Goal: Task Accomplishment & Management: Use online tool/utility

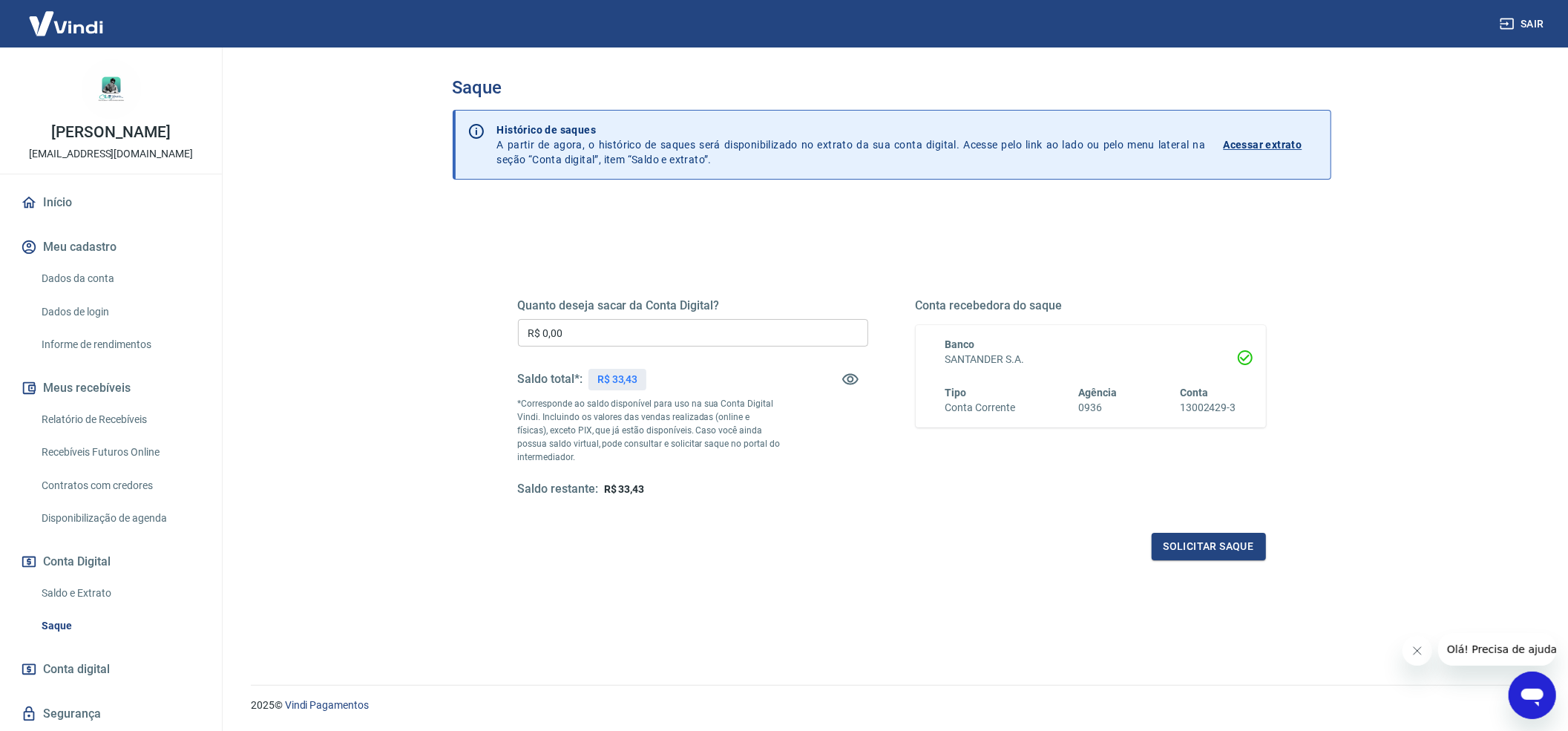
click at [650, 341] on input "R$ 0,00" at bounding box center [693, 333] width 350 height 28
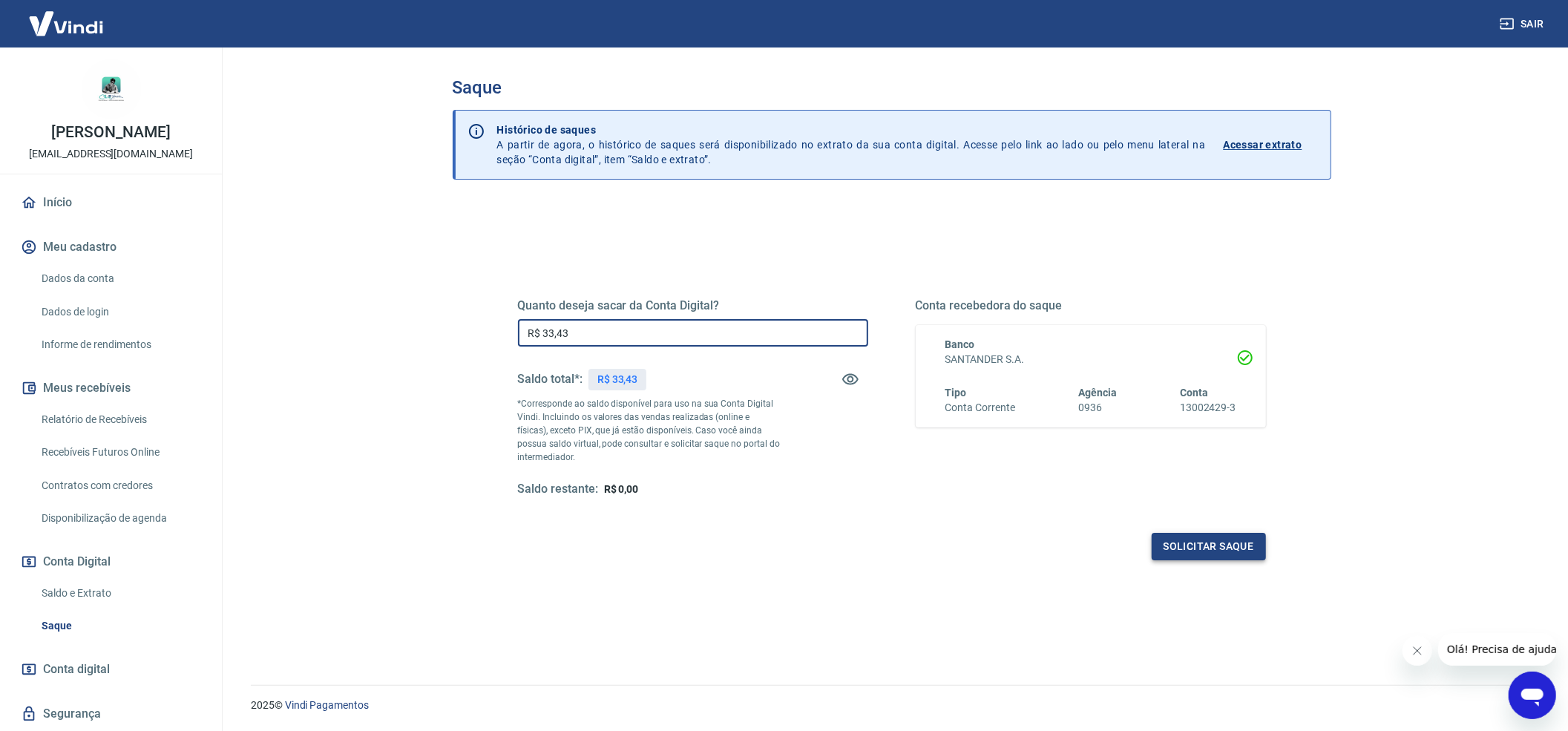
type input "R$ 33,43"
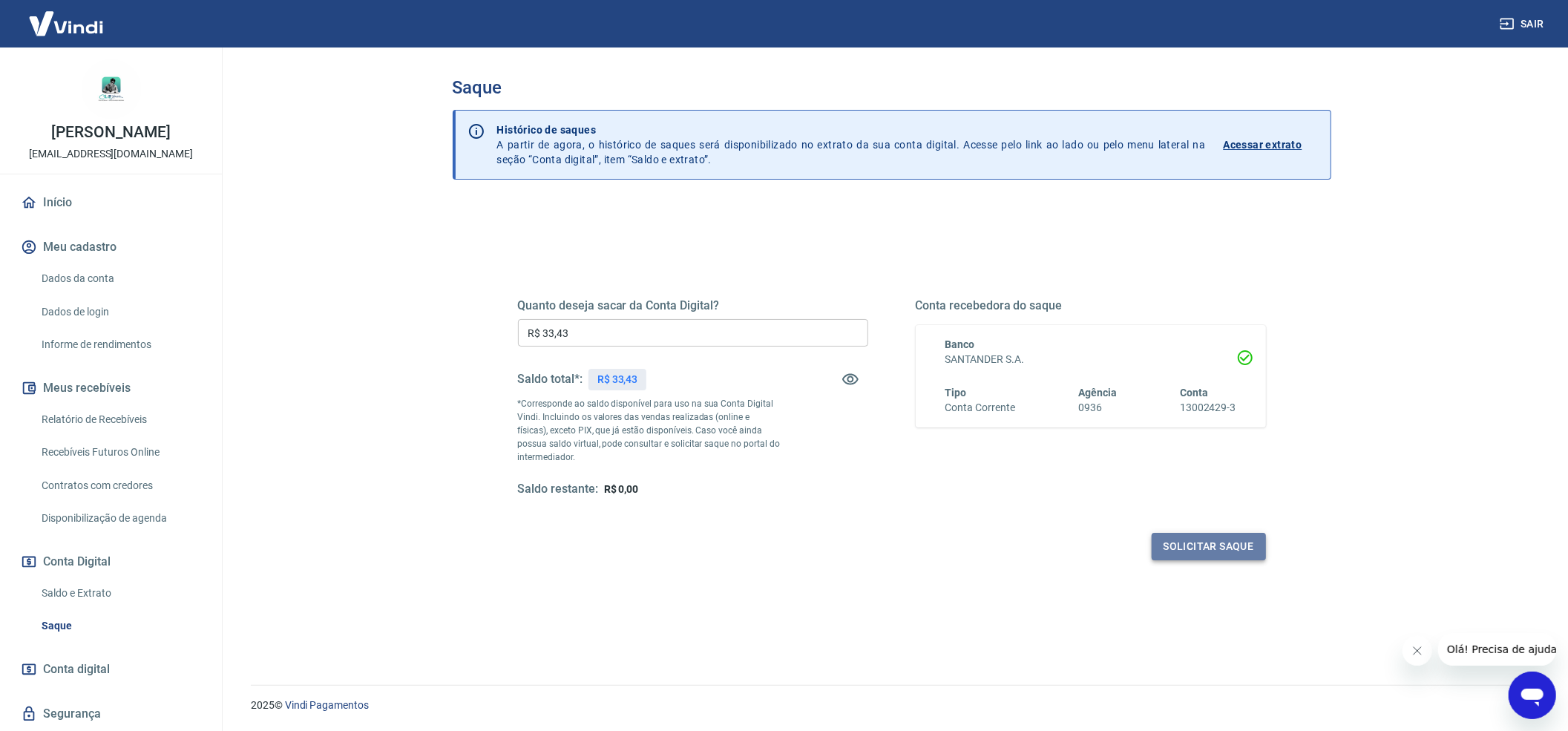
click at [1233, 549] on button "Solicitar saque" at bounding box center [1209, 547] width 114 height 28
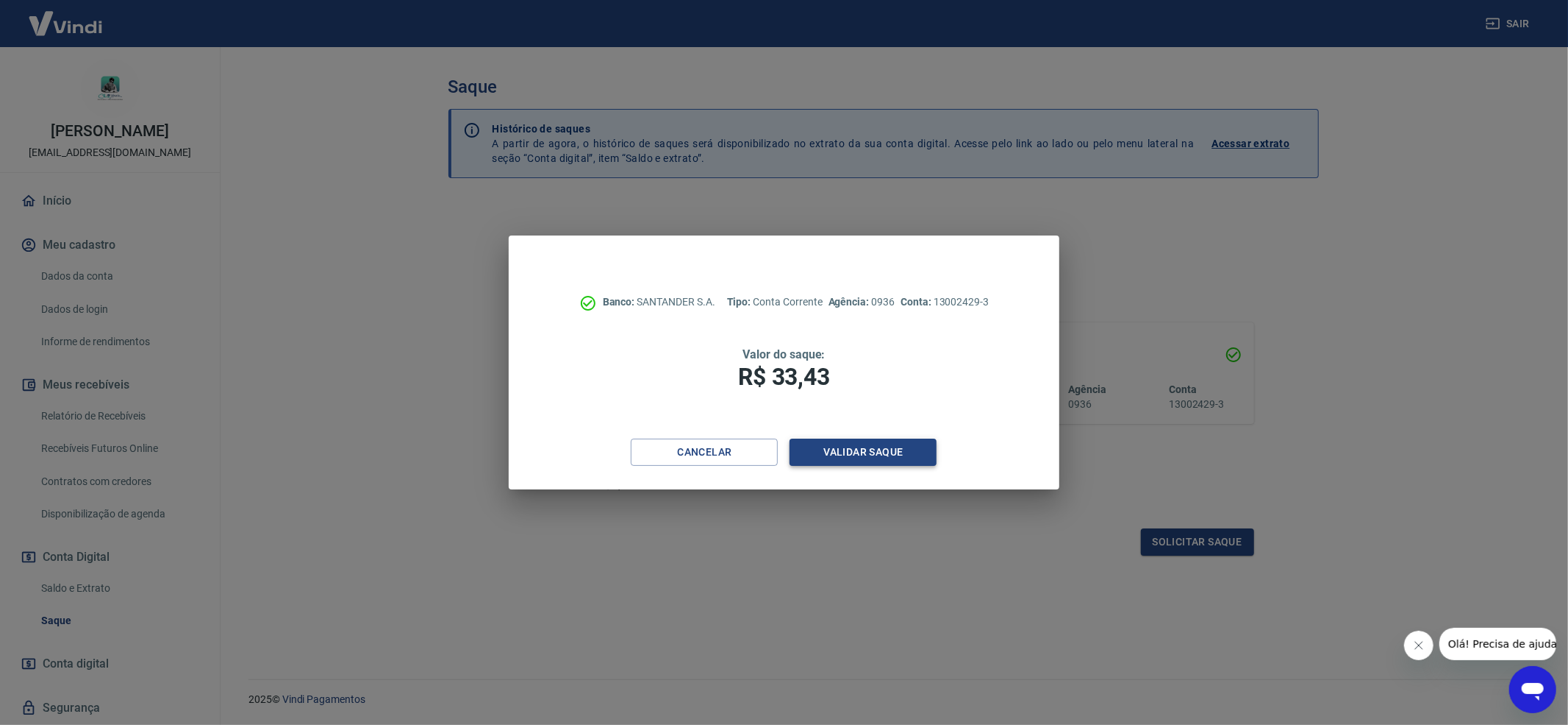
click at [850, 445] on button "Validar saque" at bounding box center [863, 452] width 147 height 27
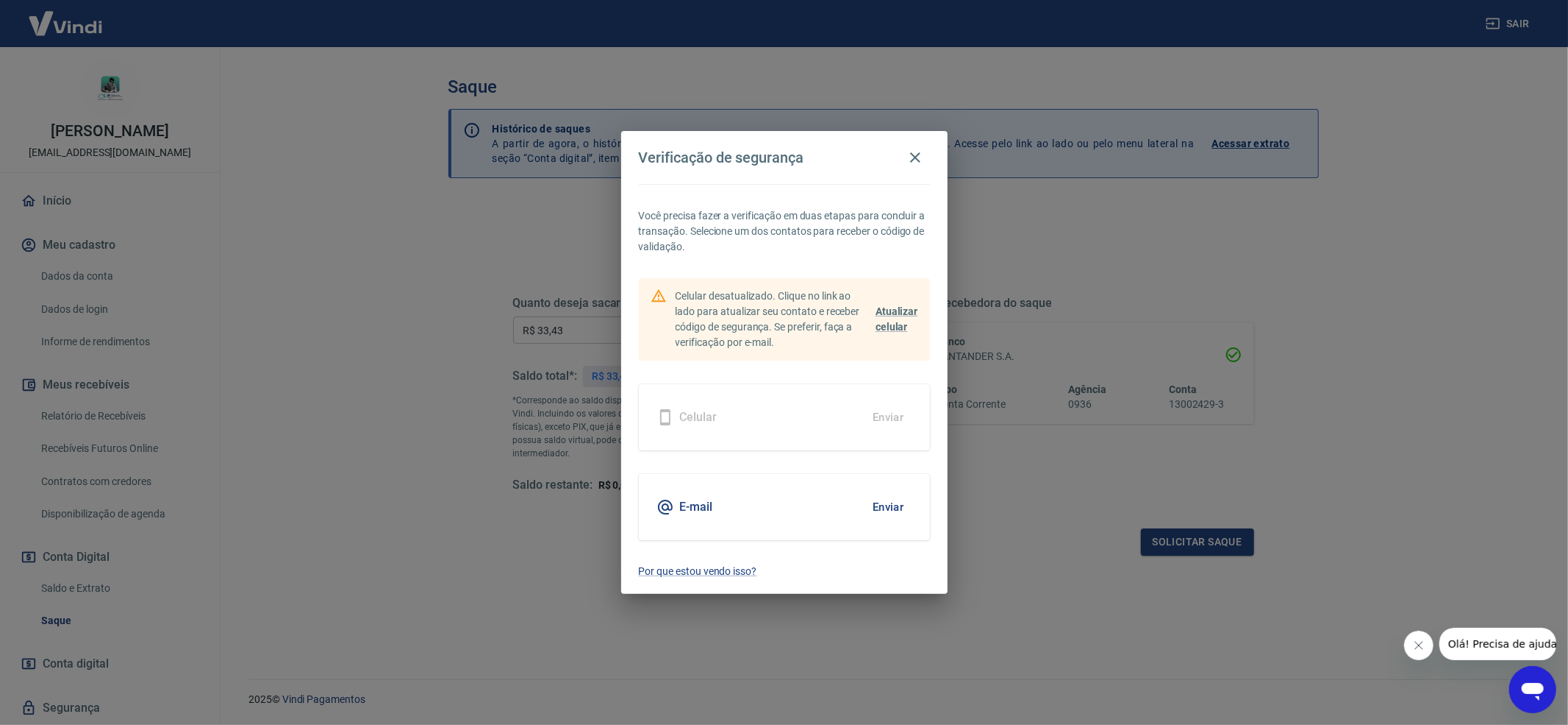
click at [897, 494] on button "Enviar" at bounding box center [888, 507] width 48 height 31
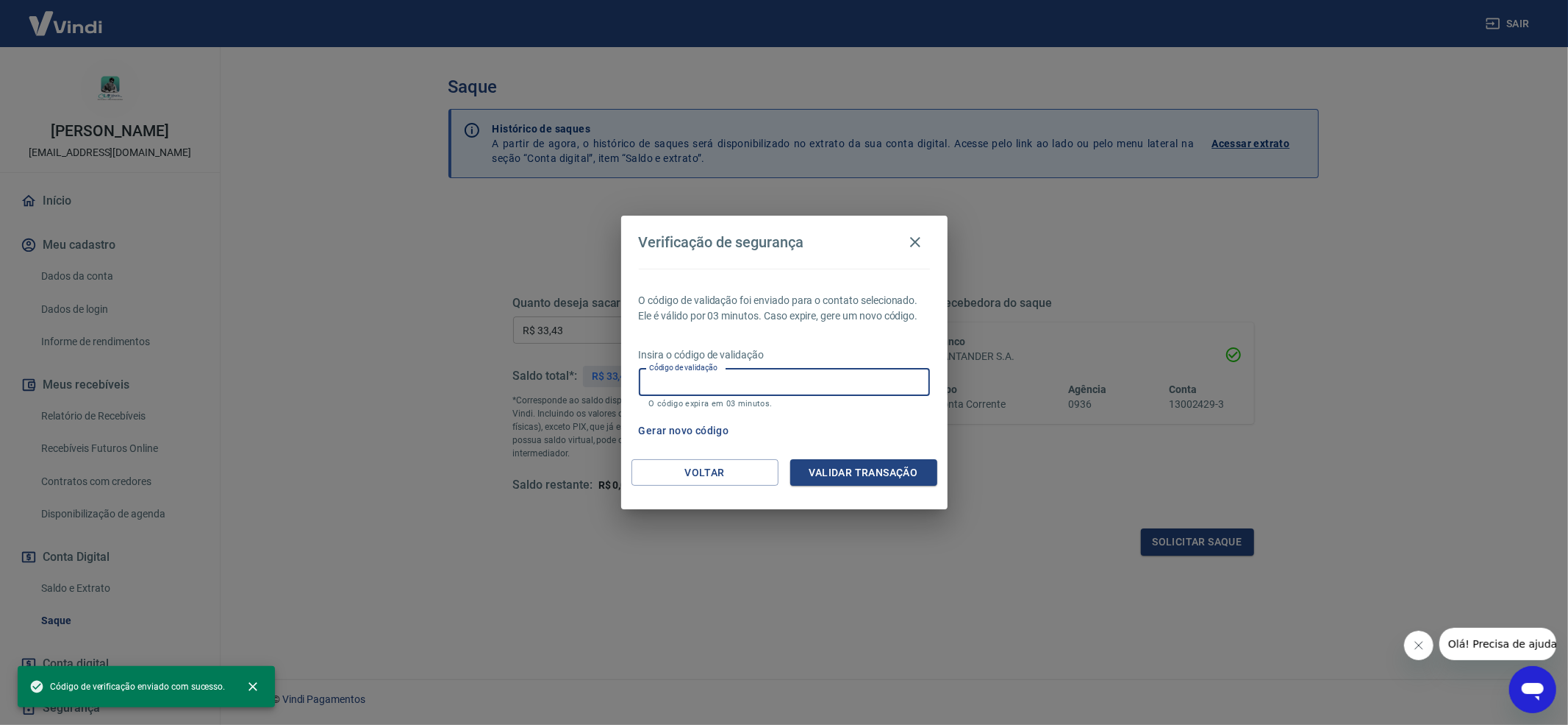
click at [727, 386] on input "Código de validação" at bounding box center [784, 382] width 291 height 27
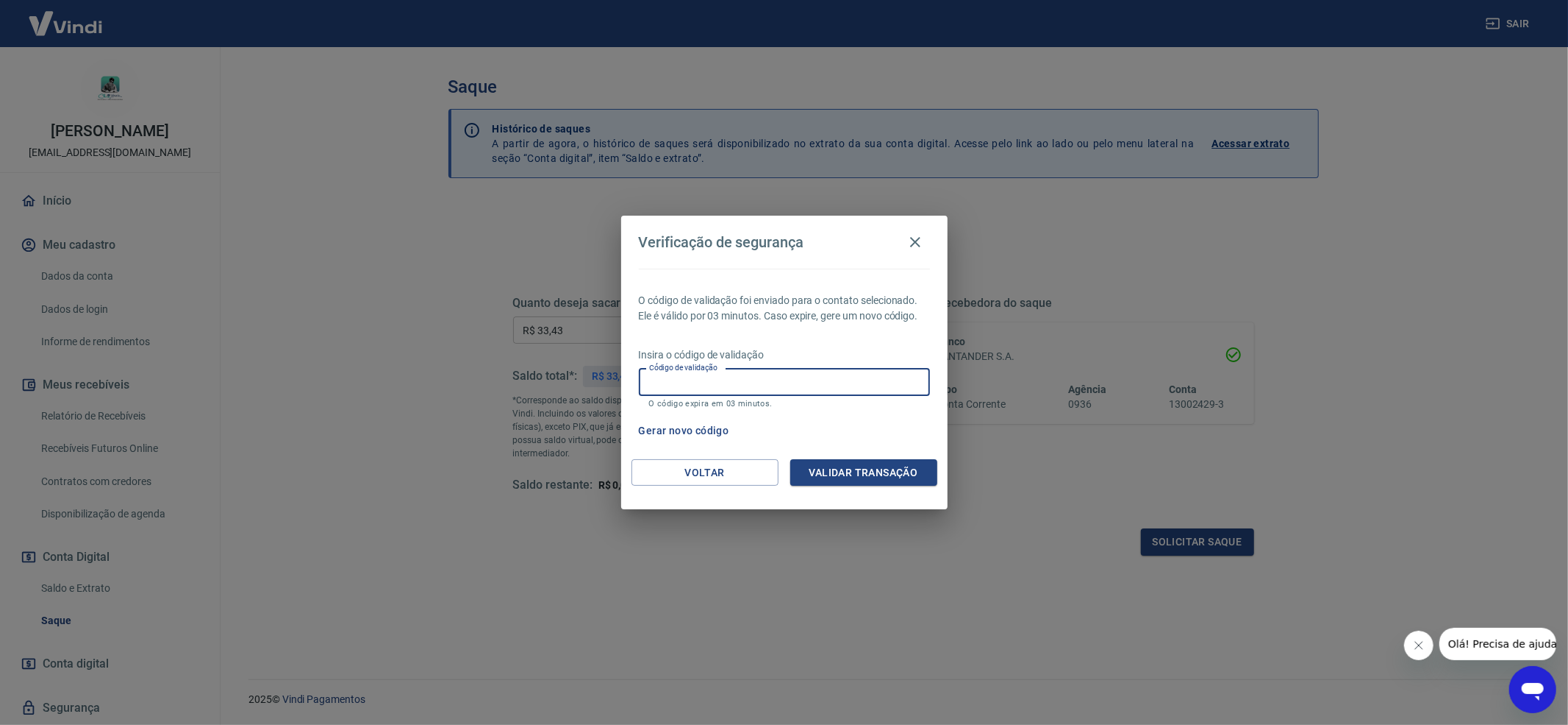
paste input "699307"
type input "699307"
click at [842, 465] on button "Validar transação" at bounding box center [864, 472] width 147 height 27
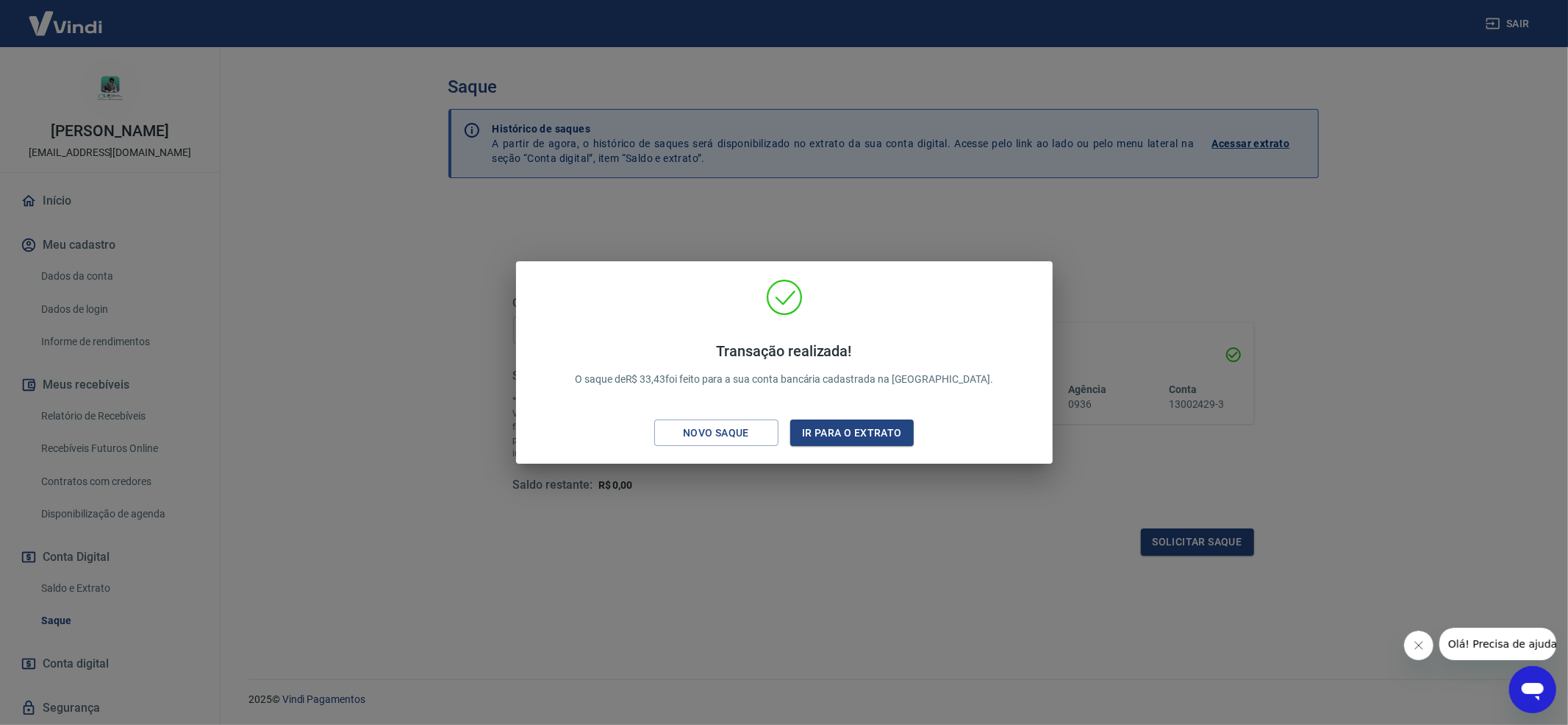
click at [873, 595] on div "Transação realizada! O saque de R$ 33,43 foi feito para a sua conta bancária ca…" at bounding box center [784, 362] width 1568 height 725
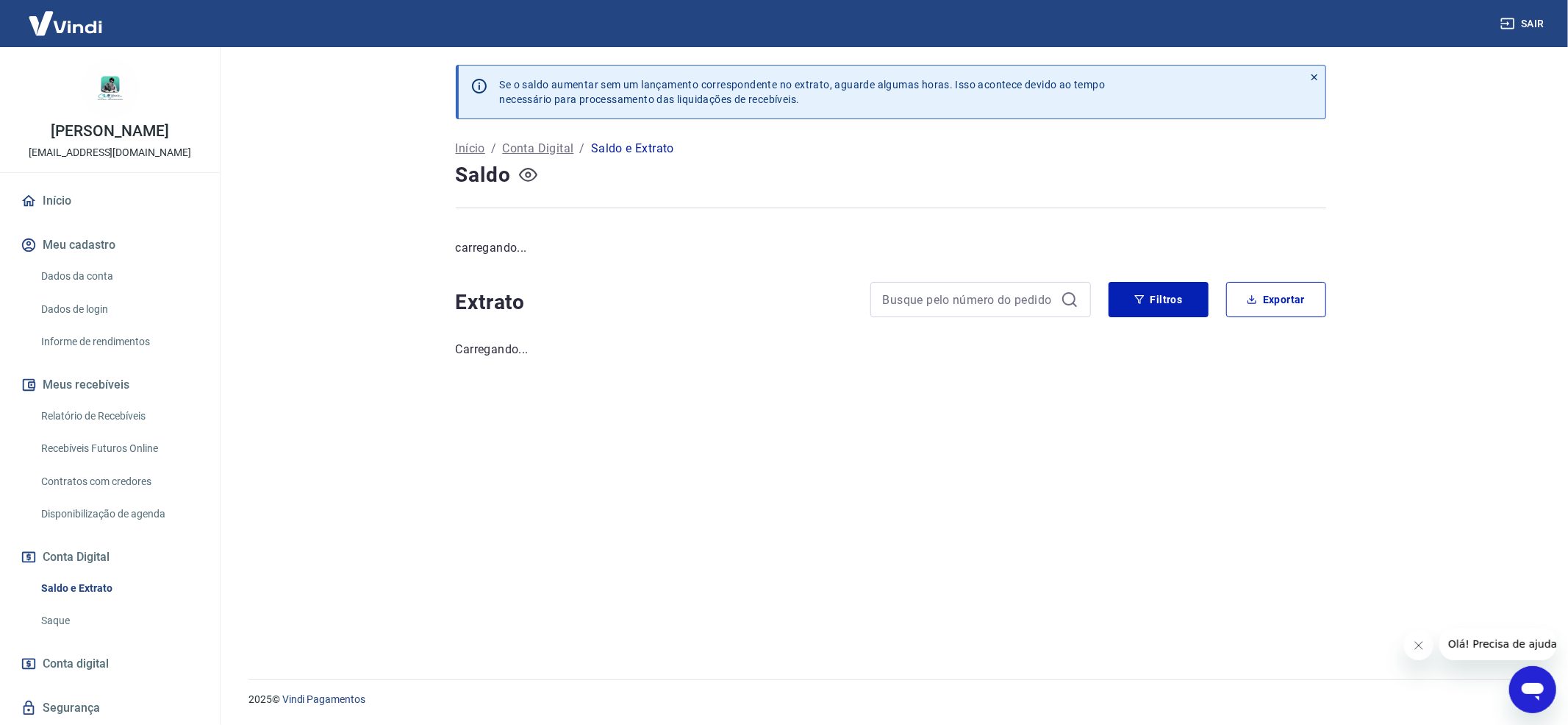
click at [527, 172] on icon "button" at bounding box center [528, 175] width 6 height 6
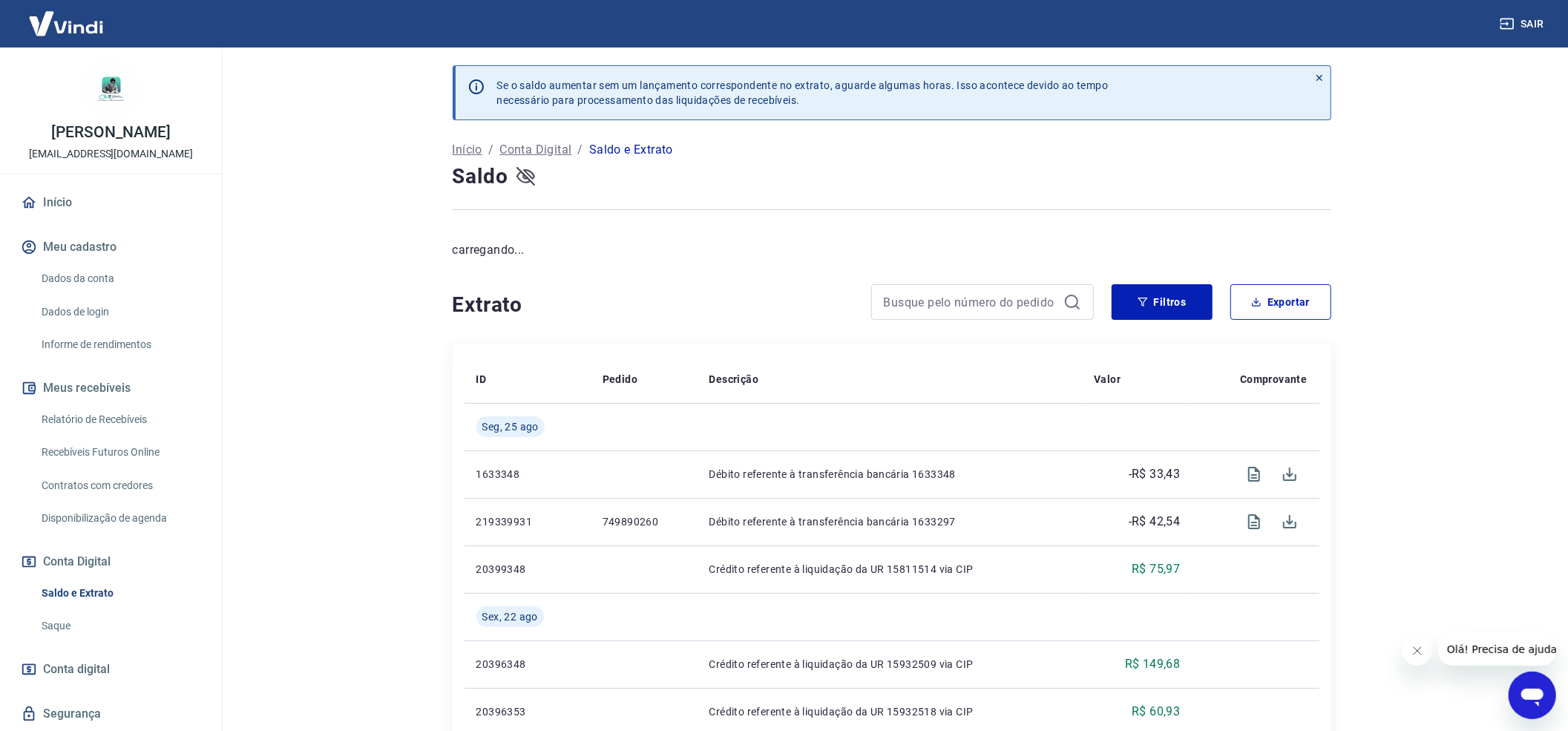
click at [527, 175] on icon "button" at bounding box center [525, 176] width 18 height 18
